Goal: Complete application form

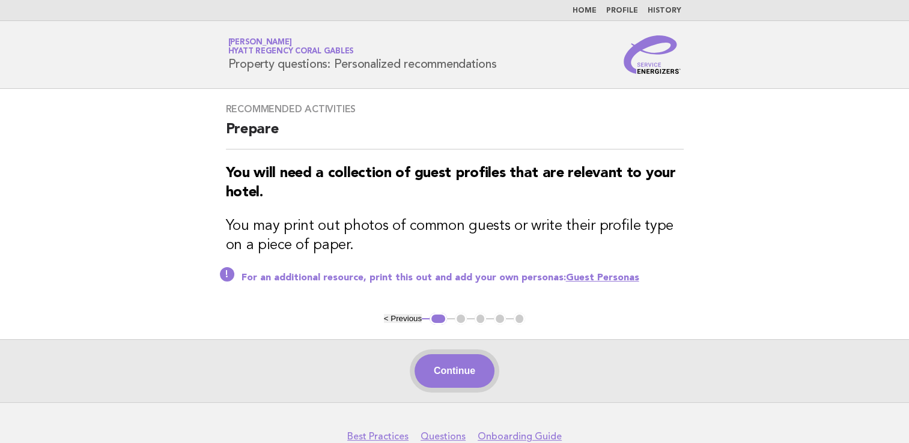
click at [473, 374] on button "Continue" at bounding box center [454, 371] width 80 height 34
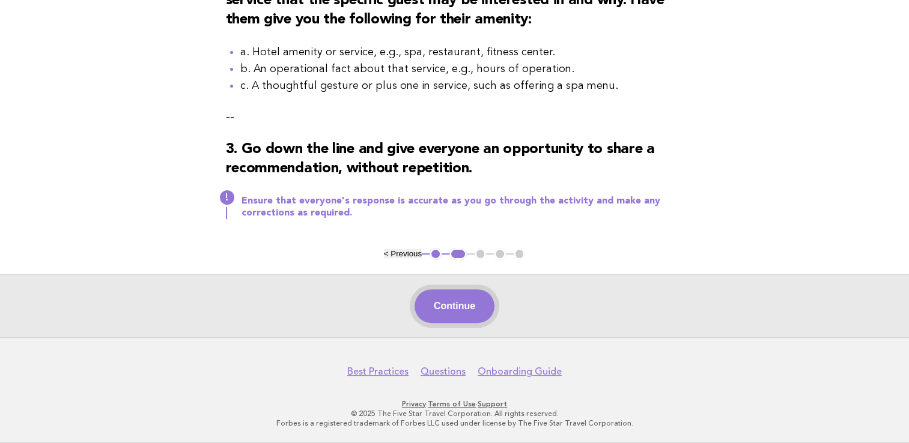
click at [473, 306] on button "Continue" at bounding box center [454, 307] width 80 height 34
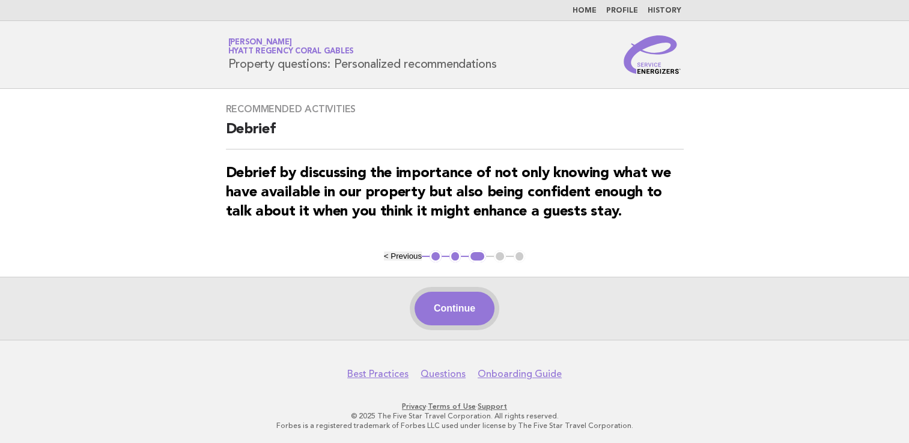
click at [448, 308] on button "Continue" at bounding box center [454, 309] width 80 height 34
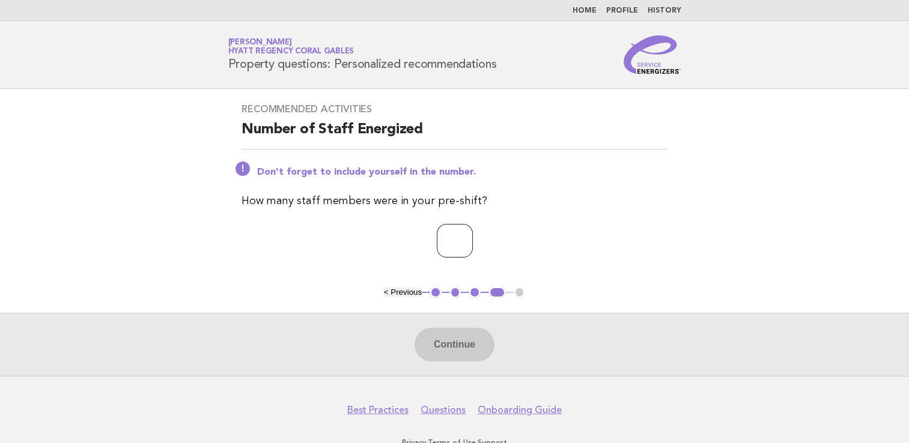
click at [452, 244] on input "number" at bounding box center [455, 241] width 36 height 34
type input "*"
click at [461, 346] on button "Continue" at bounding box center [454, 345] width 80 height 34
